Goal: Navigation & Orientation: Find specific page/section

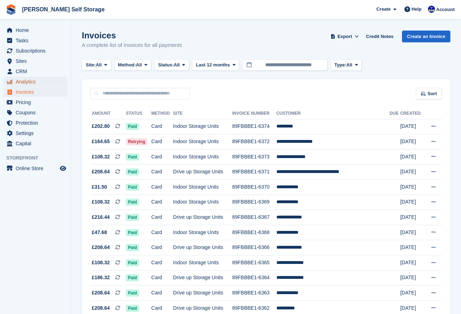
click at [31, 80] on span "Analytics" at bounding box center [37, 82] width 43 height 10
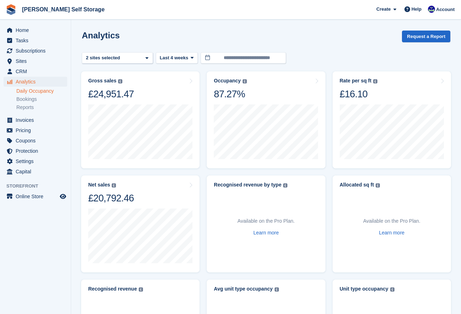
click at [33, 90] on link "Daily Occupancy" at bounding box center [41, 91] width 51 height 7
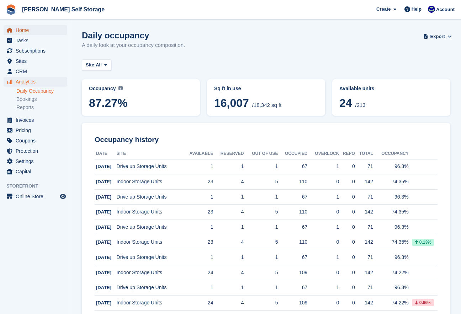
click at [32, 31] on span "Home" at bounding box center [37, 30] width 43 height 10
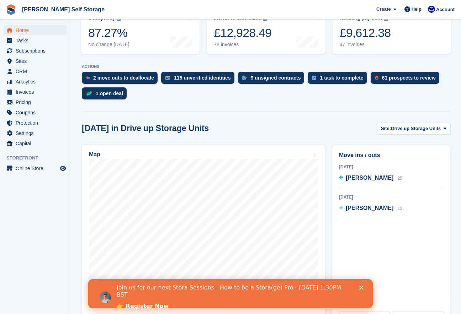
scroll to position [115, 0]
